Goal: Feedback & Contribution: Submit feedback/report problem

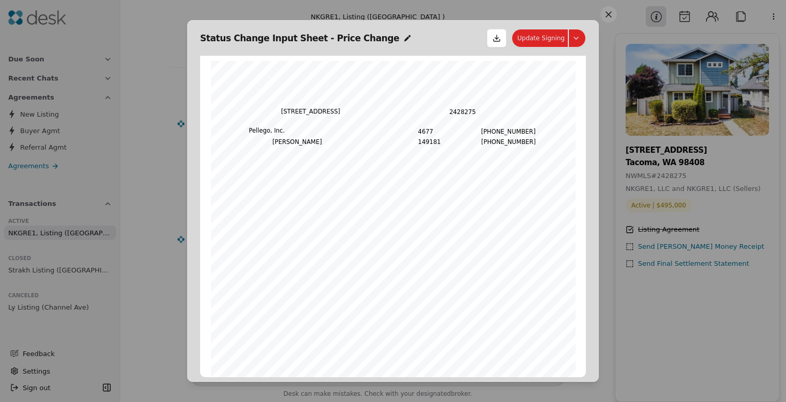
scroll to position [5, 0]
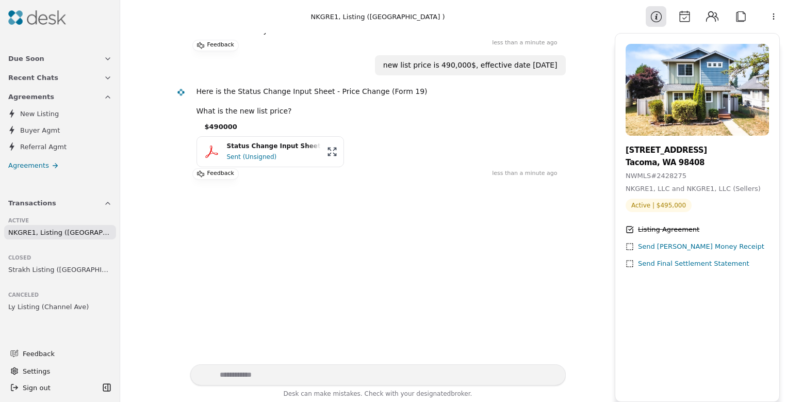
click at [273, 152] on div "Sent (Unsigned)" at bounding box center [274, 157] width 94 height 10
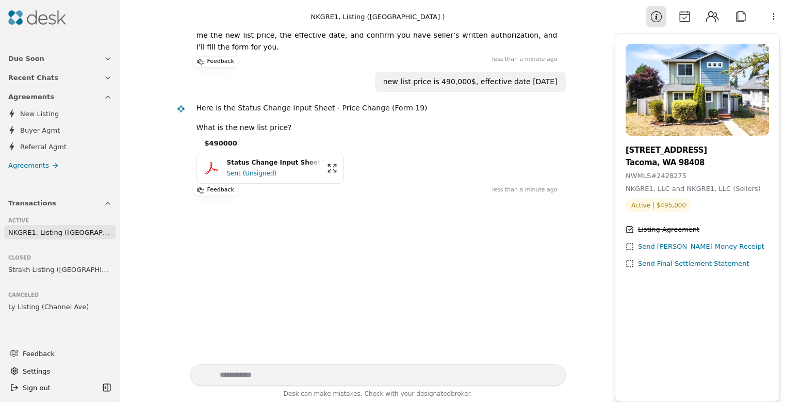
scroll to position [127, 0]
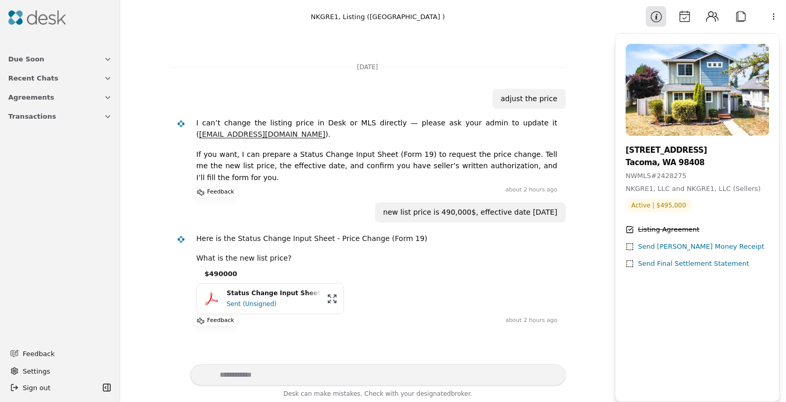
click at [20, 123] on button "Transactions" at bounding box center [60, 116] width 116 height 19
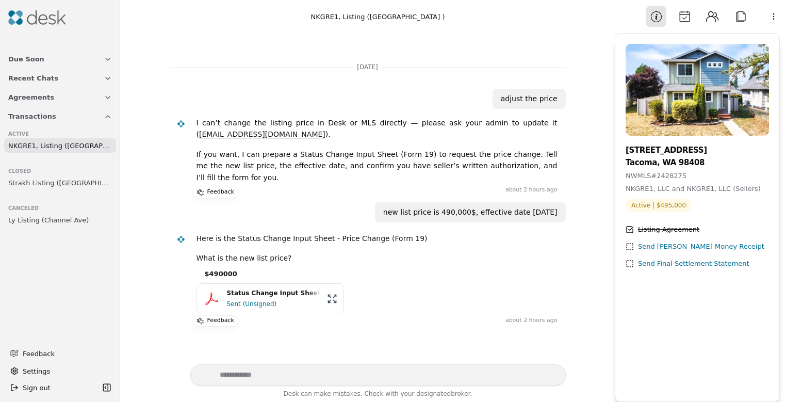
click at [39, 140] on span "NKGRE1, Listing ([GEOGRAPHIC_DATA] )" at bounding box center [60, 145] width 104 height 11
click at [65, 150] on span "NKGRE1, Listing ([GEOGRAPHIC_DATA] )" at bounding box center [60, 145] width 104 height 11
click at [54, 119] on button "Transactions" at bounding box center [60, 116] width 116 height 19
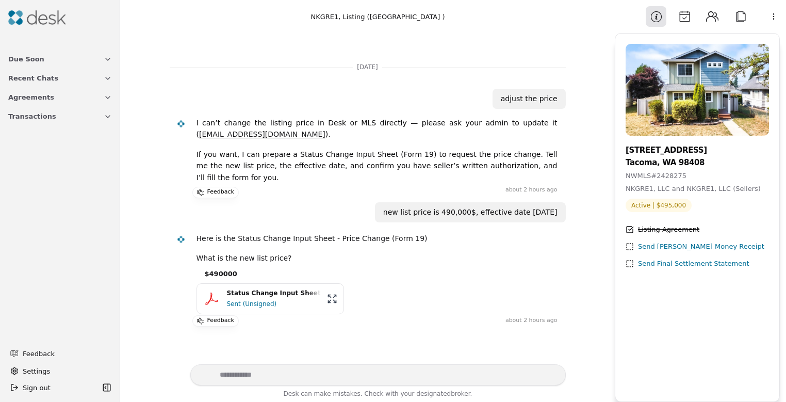
click at [61, 97] on button "Agreements" at bounding box center [60, 97] width 116 height 19
click at [55, 200] on button "Transactions" at bounding box center [60, 203] width 116 height 19
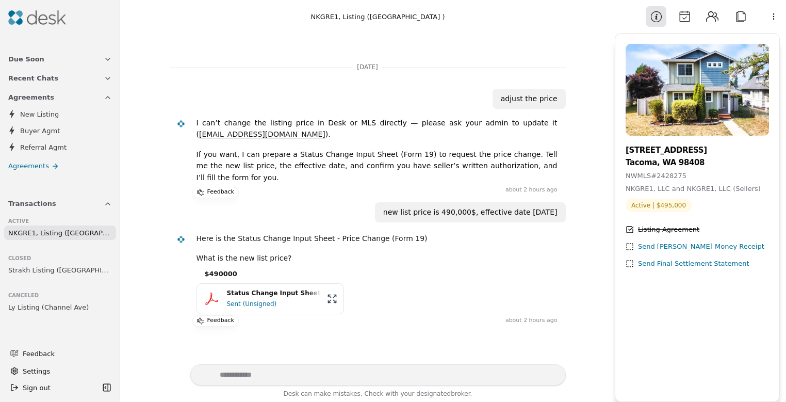
click at [270, 385] on form at bounding box center [378, 376] width 376 height 24
click at [271, 379] on textarea "Write your prompt here" at bounding box center [378, 374] width 376 height 21
type textarea "*"
type textarea "**********"
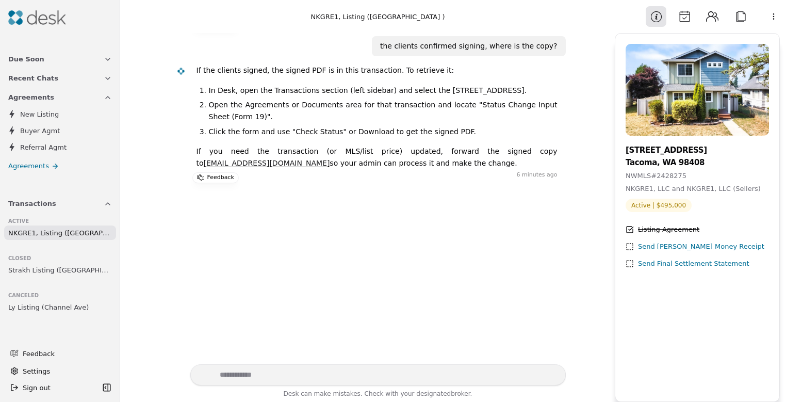
scroll to position [201, 0]
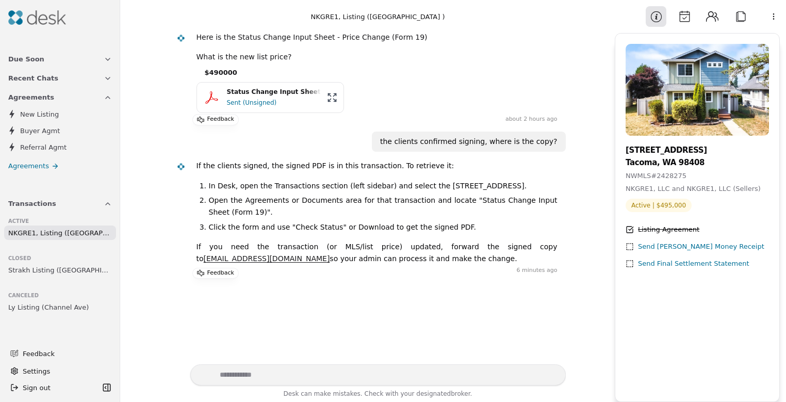
click at [81, 233] on span "NKGRE1, Listing ([GEOGRAPHIC_DATA] )" at bounding box center [60, 233] width 104 height 11
click at [35, 204] on span "Transactions" at bounding box center [32, 203] width 48 height 11
click at [35, 205] on span "Transactions" at bounding box center [32, 203] width 48 height 11
click at [11, 232] on span "NKGRE1, Listing ([GEOGRAPHIC_DATA] )" at bounding box center [60, 233] width 104 height 11
click at [40, 234] on span "NKGRE1, Listing ([GEOGRAPHIC_DATA] )" at bounding box center [60, 233] width 104 height 11
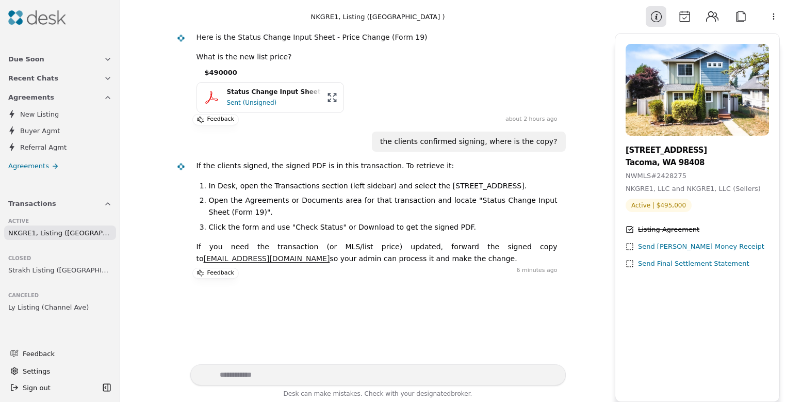
click at [57, 235] on span "NKGRE1, Listing ([GEOGRAPHIC_DATA] )" at bounding box center [60, 233] width 104 height 11
click at [71, 233] on span "NKGRE1, Listing ([GEOGRAPHIC_DATA] )" at bounding box center [60, 233] width 104 height 11
click at [99, 232] on span "NKGRE1, Listing ([GEOGRAPHIC_DATA] )" at bounding box center [60, 233] width 104 height 11
click at [72, 82] on button "Recent Chats" at bounding box center [60, 78] width 116 height 19
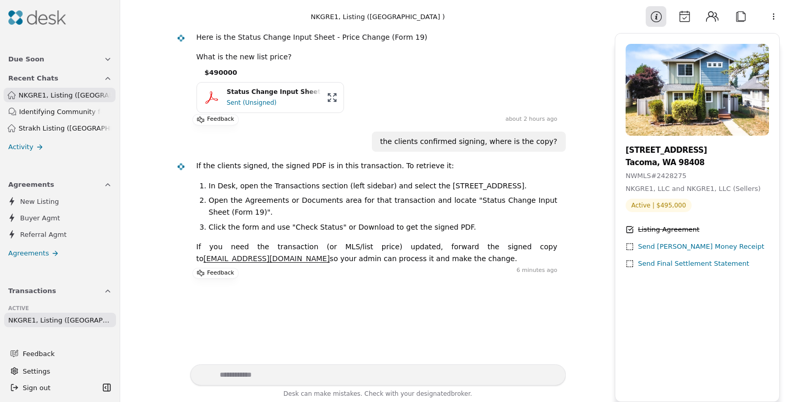
click at [95, 61] on button "Due Soon" at bounding box center [60, 59] width 116 height 19
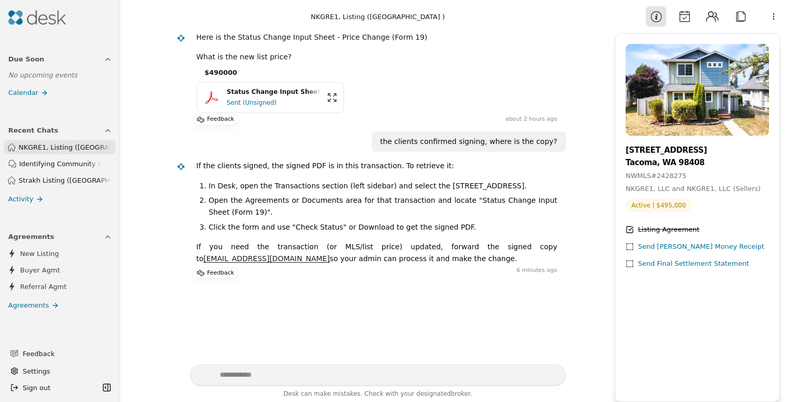
click at [95, 61] on button "Due Soon" at bounding box center [60, 59] width 116 height 19
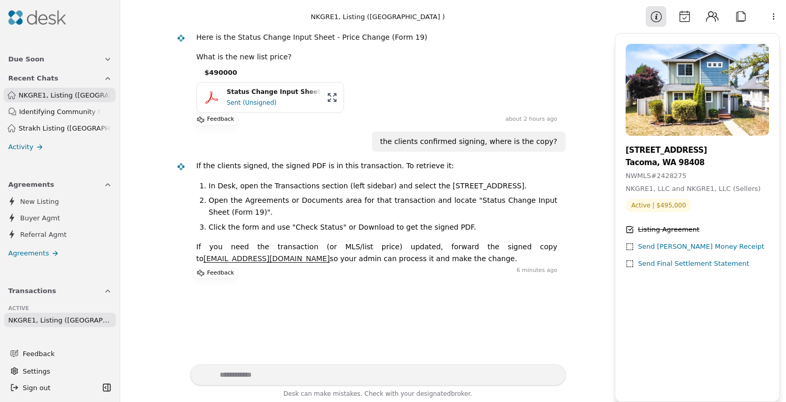
click at [110, 78] on icon "button" at bounding box center [108, 78] width 8 height 8
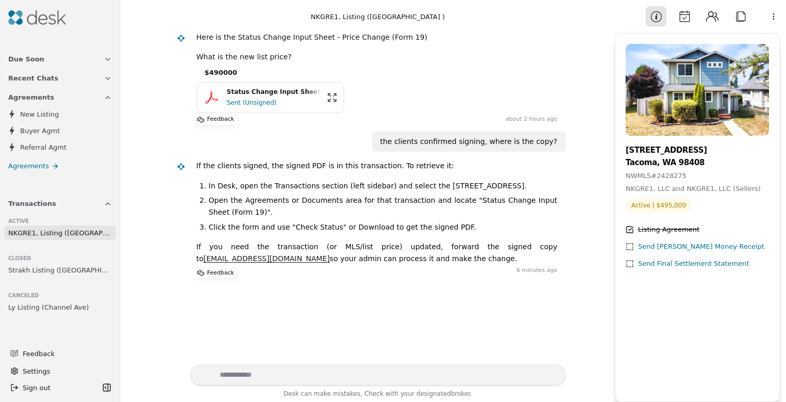
click at [82, 74] on button "Recent Chats" at bounding box center [60, 78] width 116 height 19
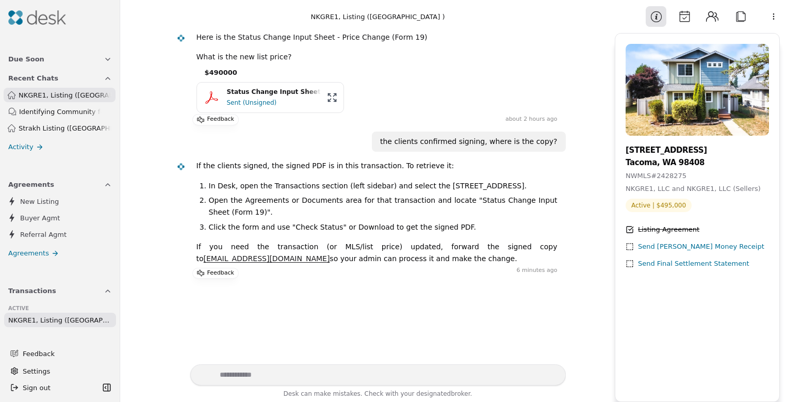
click at [91, 80] on button "Recent Chats" at bounding box center [60, 78] width 116 height 19
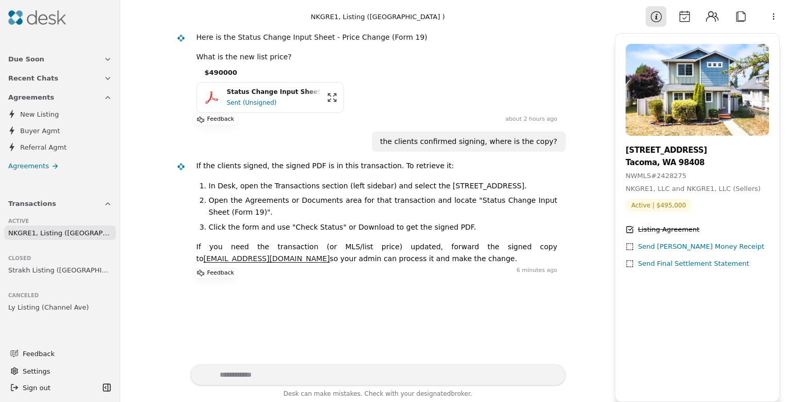
click at [59, 203] on button "Transactions" at bounding box center [60, 203] width 116 height 19
click at [18, 228] on span "NKGRE1, Listing ([GEOGRAPHIC_DATA] )" at bounding box center [60, 233] width 104 height 11
click at [15, 216] on div "Active" at bounding box center [60, 219] width 104 height 12
click at [17, 230] on span "NKGRE1, Listing ([GEOGRAPHIC_DATA] )" at bounding box center [60, 233] width 104 height 11
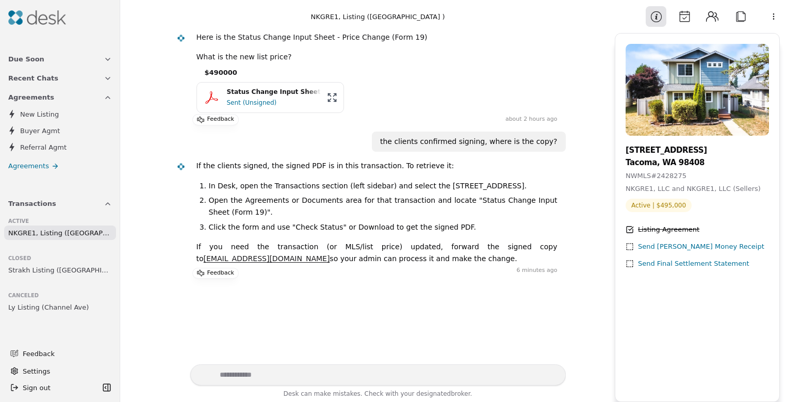
scroll to position [0, 0]
click at [70, 232] on span "NKGRE1, Listing ([GEOGRAPHIC_DATA] )" at bounding box center [60, 233] width 104 height 11
click at [207, 269] on p "Feedback" at bounding box center [220, 273] width 27 height 10
click at [239, 312] on textarea at bounding box center [271, 327] width 141 height 77
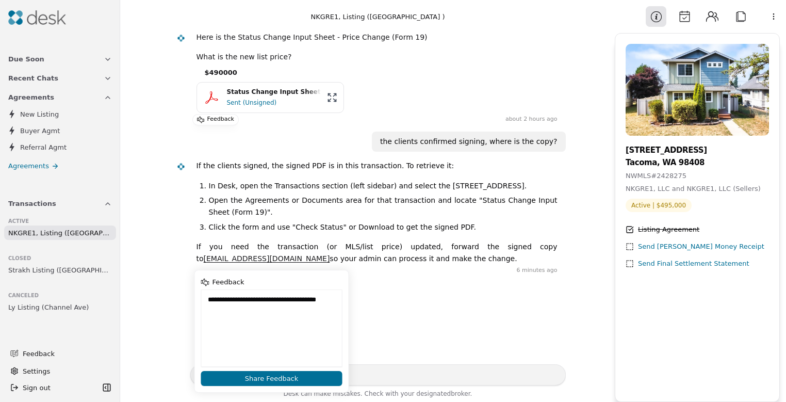
type textarea "**********"
click at [262, 383] on button "Share Feedback" at bounding box center [271, 378] width 141 height 15
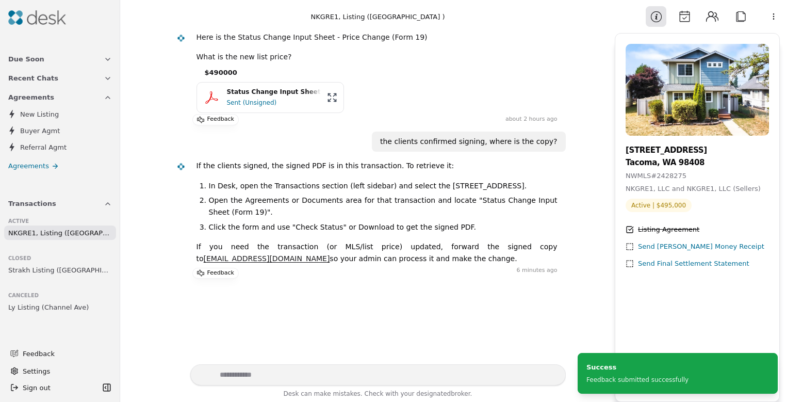
click at [99, 232] on span "NKGRE1, Listing ([GEOGRAPHIC_DATA] )" at bounding box center [60, 233] width 104 height 11
click at [108, 230] on link "NKGRE1, Listing ([GEOGRAPHIC_DATA] )" at bounding box center [60, 232] width 112 height 14
drag, startPoint x: 84, startPoint y: 272, endPoint x: 108, endPoint y: 198, distance: 78.6
click at [108, 198] on button "Transactions" at bounding box center [60, 203] width 116 height 19
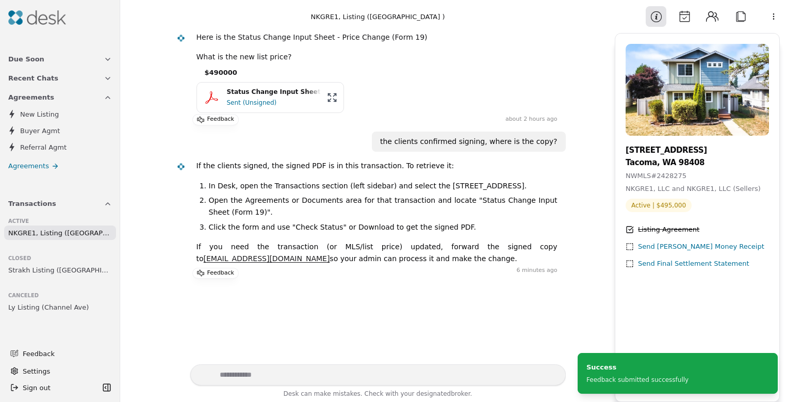
drag, startPoint x: 108, startPoint y: 198, endPoint x: 68, endPoint y: 226, distance: 48.9
click at [68, 226] on link "NKGRE1, Listing ([GEOGRAPHIC_DATA] )" at bounding box center [60, 232] width 112 height 14
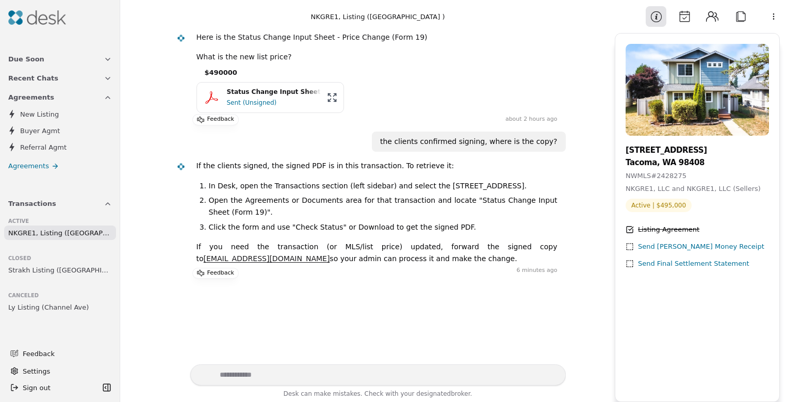
click at [62, 268] on span "Strakh Listing ([GEOGRAPHIC_DATA])" at bounding box center [60, 270] width 104 height 11
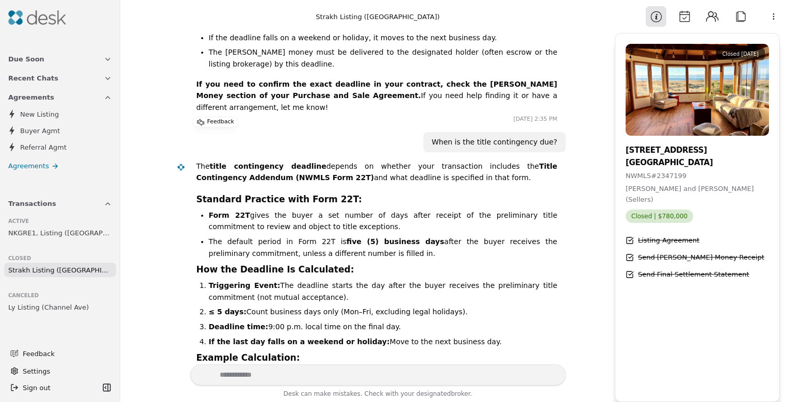
scroll to position [6733, 0]
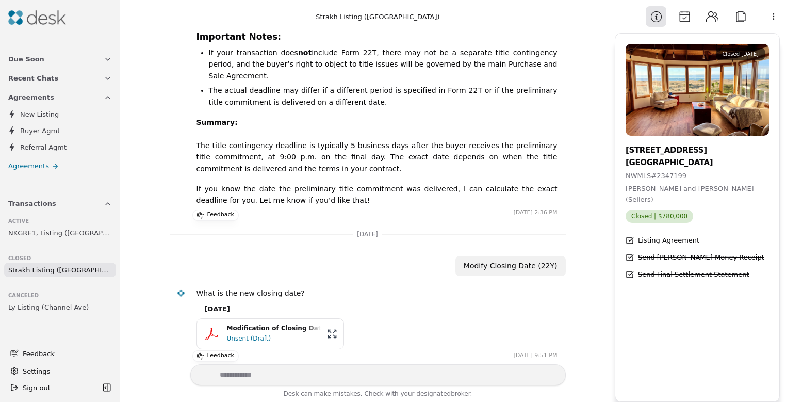
click at [71, 231] on span "NKGRE1, Listing ([GEOGRAPHIC_DATA] )" at bounding box center [60, 233] width 104 height 11
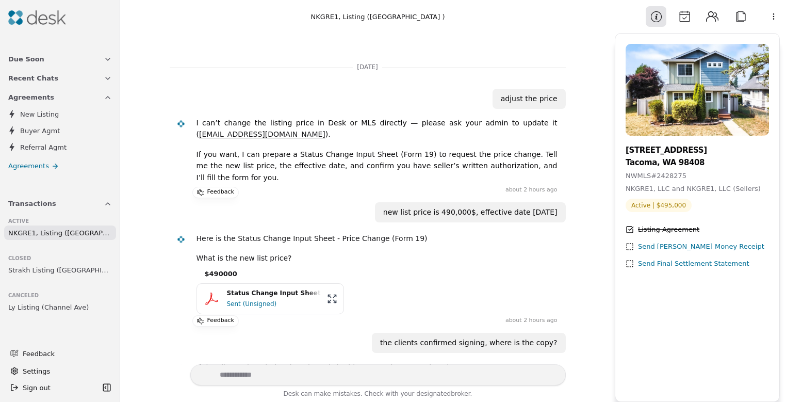
click at [672, 201] on span "Active | $495,000" at bounding box center [659, 205] width 66 height 13
drag, startPoint x: 71, startPoint y: 231, endPoint x: 663, endPoint y: 203, distance: 592.9
click at [663, 203] on span "Active | $495,000" at bounding box center [659, 205] width 66 height 13
drag, startPoint x: 663, startPoint y: 203, endPoint x: 667, endPoint y: 188, distance: 14.9
click at [667, 188] on span "NKGRE1, LLC and NKGRE1, LLC (Sellers)" at bounding box center [693, 189] width 135 height 8
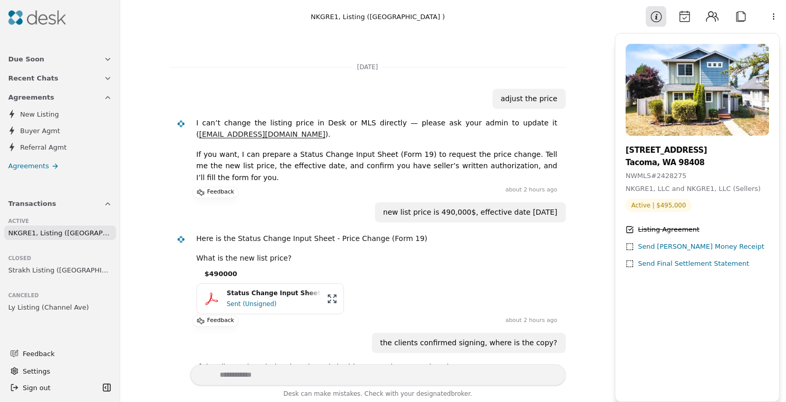
drag, startPoint x: 667, startPoint y: 188, endPoint x: 667, endPoint y: 175, distance: 13.4
click at [667, 175] on div "NWMLS # 2428275" at bounding box center [697, 176] width 143 height 11
drag, startPoint x: 667, startPoint y: 175, endPoint x: 668, endPoint y: 155, distance: 19.6
click at [668, 155] on div "[STREET_ADDRESS]" at bounding box center [697, 150] width 143 height 12
drag, startPoint x: 668, startPoint y: 155, endPoint x: 668, endPoint y: 148, distance: 7.2
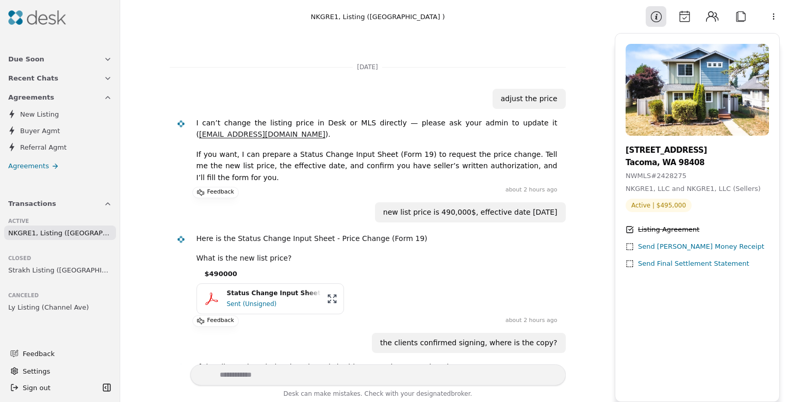
click at [668, 148] on div "[STREET_ADDRESS]" at bounding box center [697, 150] width 143 height 12
click at [667, 171] on div "NWMLS # 2428275" at bounding box center [697, 176] width 143 height 11
click at [664, 206] on span "Active | $495,000" at bounding box center [659, 205] width 66 height 13
drag, startPoint x: 668, startPoint y: 148, endPoint x: 653, endPoint y: 232, distance: 84.8
click at [653, 232] on div "Listing Agreement" at bounding box center [668, 229] width 61 height 11
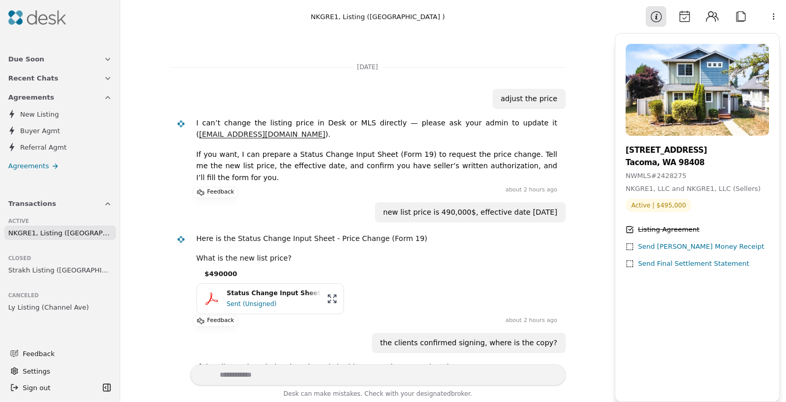
click at [692, 21] on button "Calendar" at bounding box center [684, 16] width 21 height 21
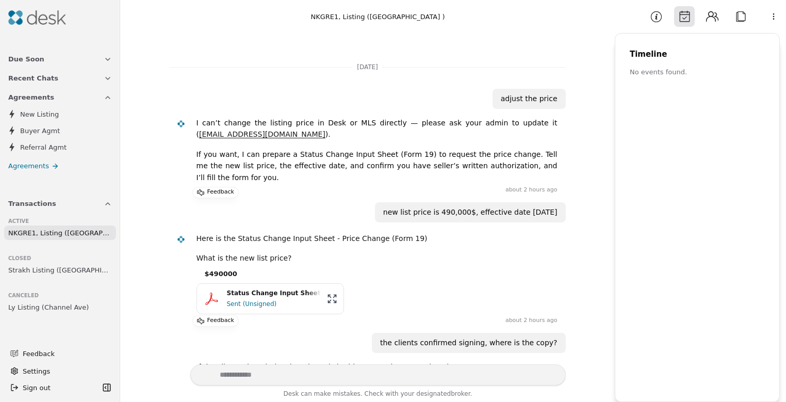
click at [714, 17] on button "Contacts" at bounding box center [712, 16] width 21 height 21
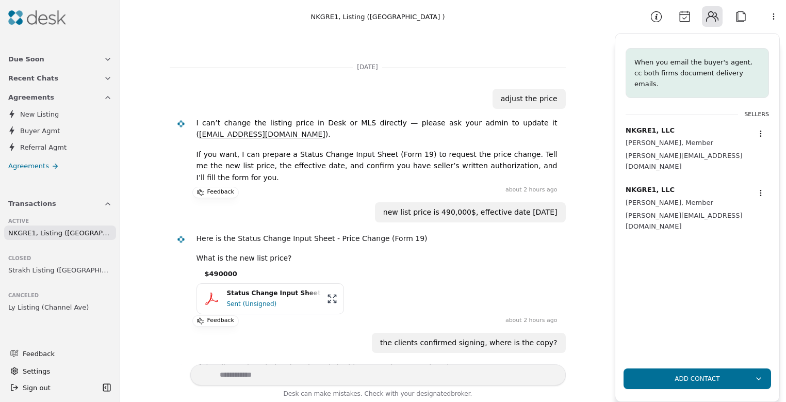
drag, startPoint x: 653, startPoint y: 232, endPoint x: 741, endPoint y: 15, distance: 233.3
click at [741, 15] on button "Attach" at bounding box center [741, 16] width 21 height 21
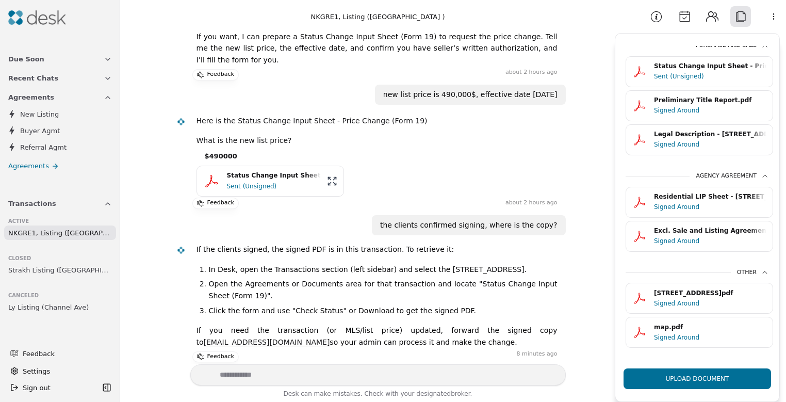
scroll to position [117, 0]
drag, startPoint x: 475, startPoint y: 238, endPoint x: 652, endPoint y: 11, distance: 287.8
click at [652, 11] on button "Information" at bounding box center [656, 16] width 21 height 21
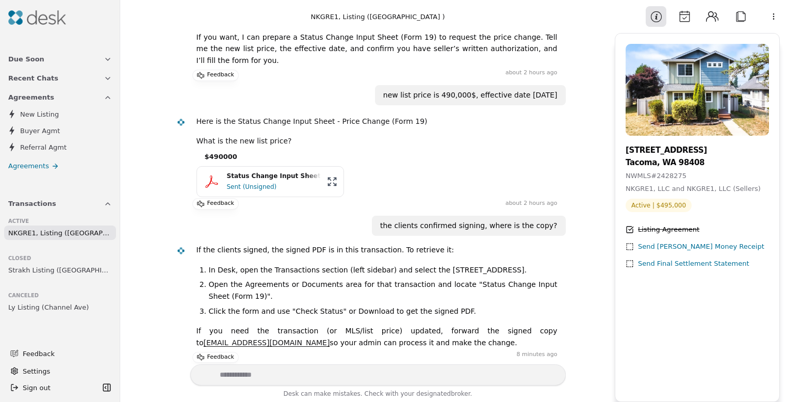
drag, startPoint x: 652, startPoint y: 11, endPoint x: 737, endPoint y: 11, distance: 84.6
click at [737, 11] on button "Attach" at bounding box center [741, 16] width 21 height 21
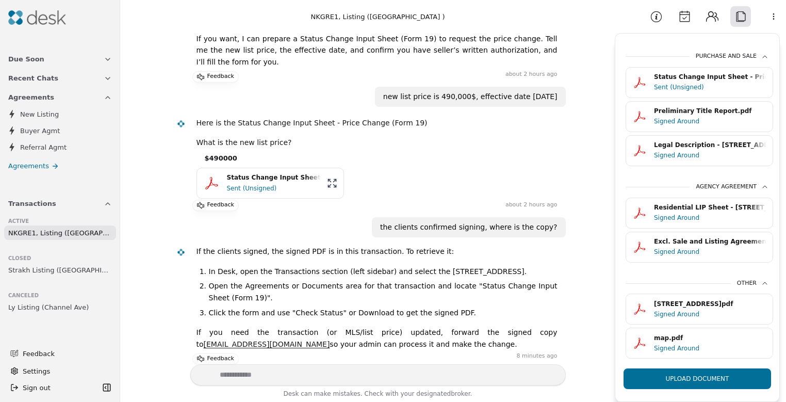
click at [647, 14] on button "Information" at bounding box center [656, 16] width 21 height 21
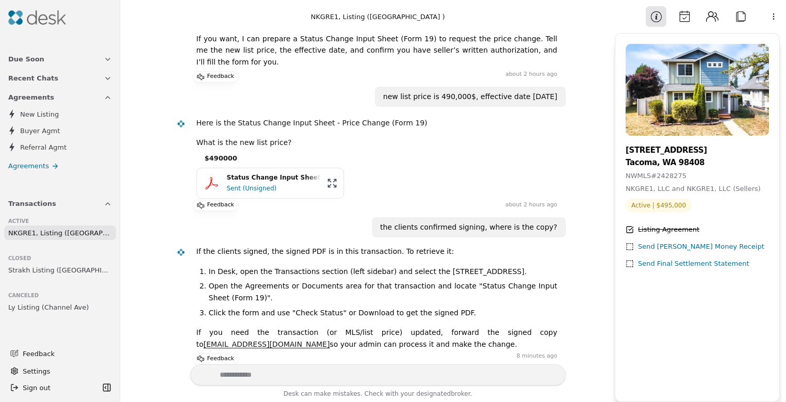
click at [228, 354] on p "Feedback" at bounding box center [220, 359] width 27 height 10
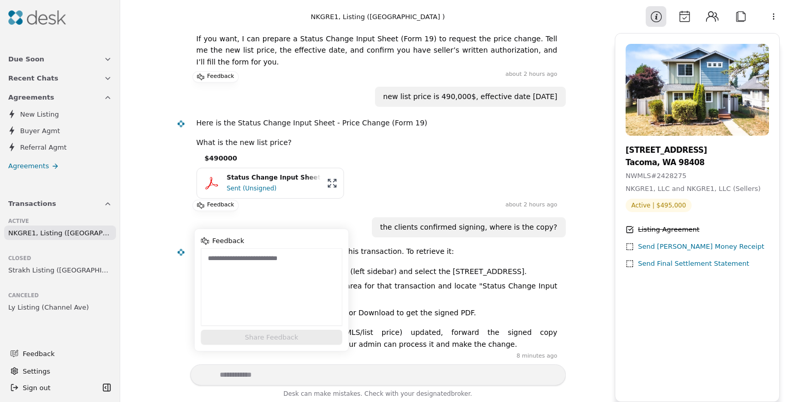
click at [274, 289] on textarea at bounding box center [271, 286] width 141 height 77
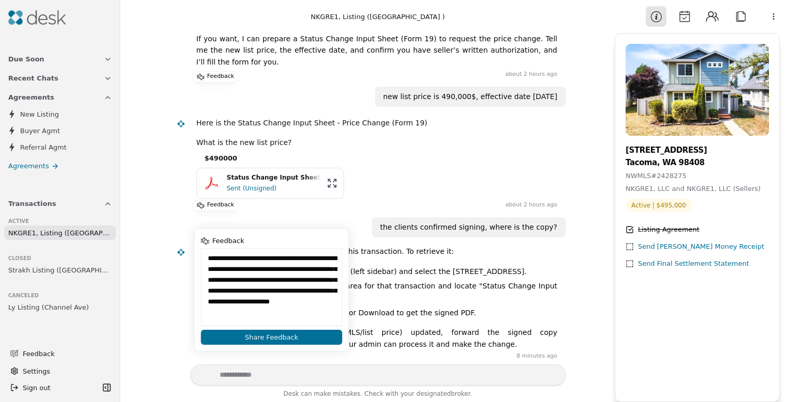
click at [208, 311] on textarea "**********" at bounding box center [271, 286] width 141 height 77
click at [277, 314] on textarea "**********" at bounding box center [271, 286] width 141 height 77
click at [284, 316] on textarea "**********" at bounding box center [271, 286] width 141 height 77
click at [284, 315] on textarea "**********" at bounding box center [271, 286] width 141 height 77
click at [283, 315] on textarea "**********" at bounding box center [271, 286] width 141 height 77
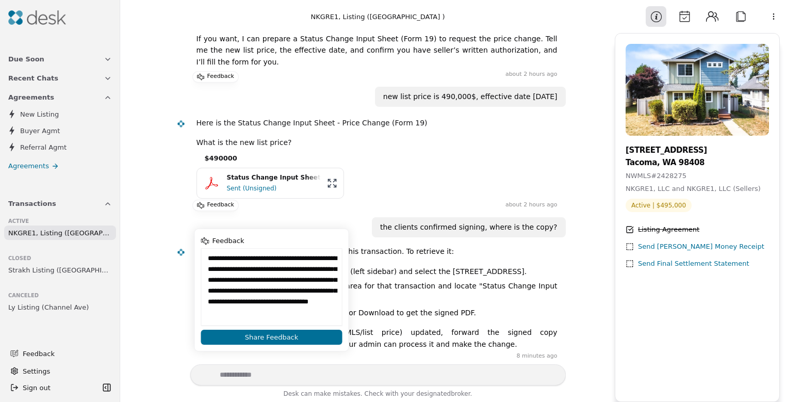
click at [283, 315] on textarea "**********" at bounding box center [271, 286] width 141 height 77
click at [301, 311] on textarea "**********" at bounding box center [271, 286] width 141 height 77
type textarea "**********"
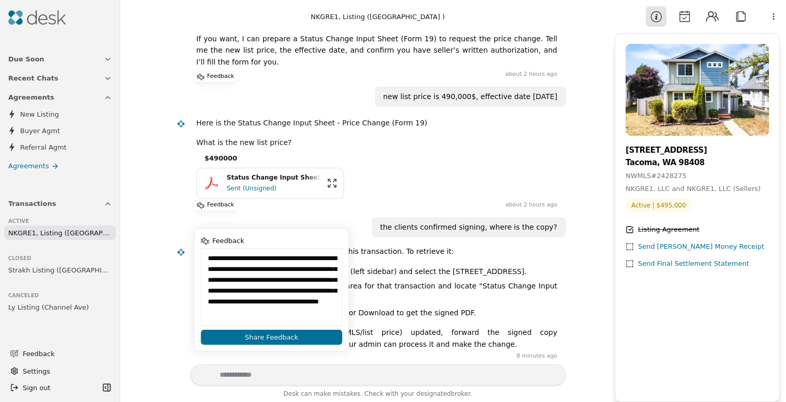
click at [324, 337] on button "Share Feedback" at bounding box center [271, 337] width 141 height 15
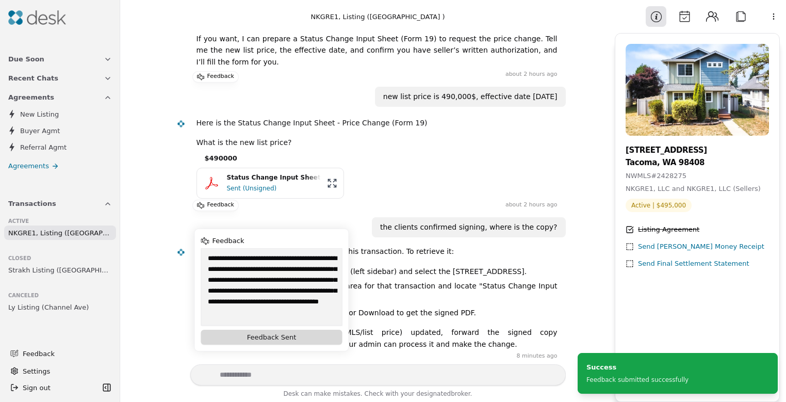
click at [742, 12] on button "Attach" at bounding box center [741, 16] width 21 height 21
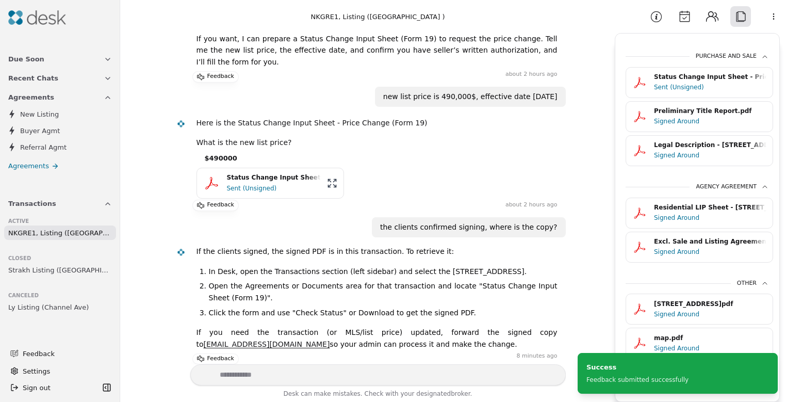
click at [728, 88] on div "Sent (Unsigned)" at bounding box center [710, 87] width 112 height 10
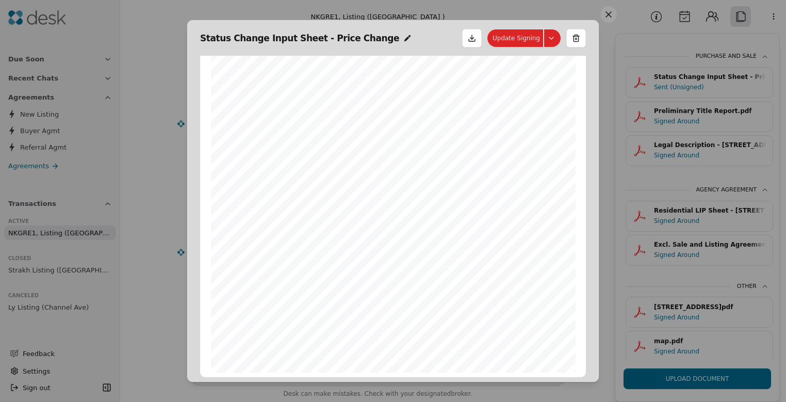
scroll to position [161, 0]
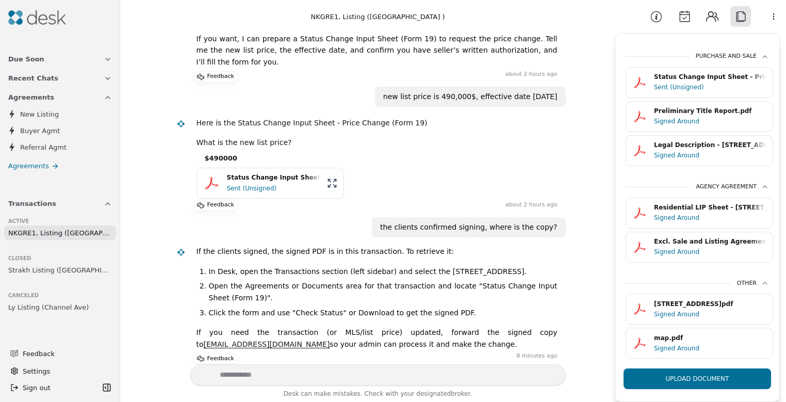
click at [637, 82] on button "Status Change Input Sheet - Price Change.pdf Sent (Unsigned)" at bounding box center [700, 82] width 148 height 31
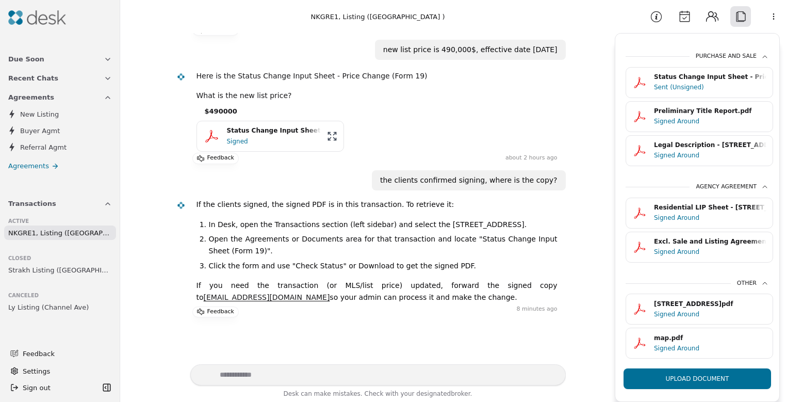
scroll to position [172, 0]
